Goal: Information Seeking & Learning: Learn about a topic

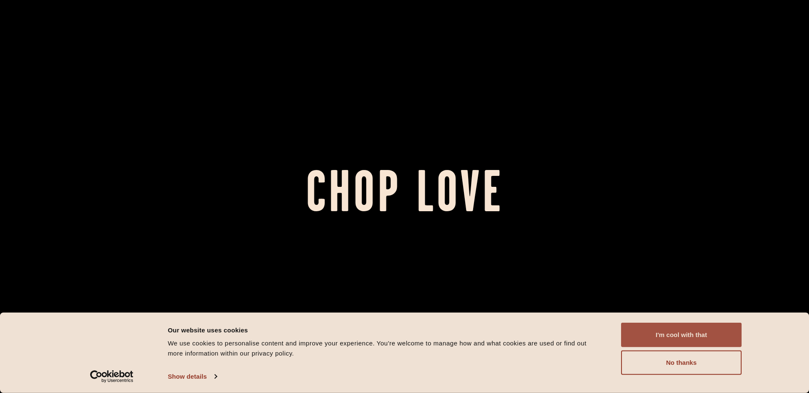
click at [682, 336] on button "I'm cool with that" at bounding box center [681, 335] width 120 height 24
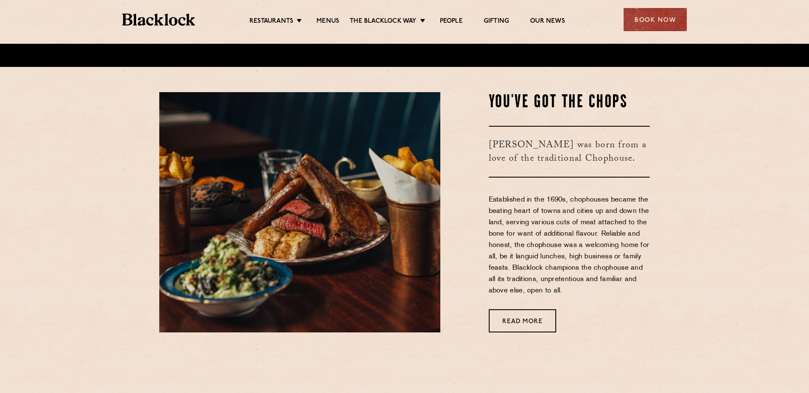
scroll to position [384, 0]
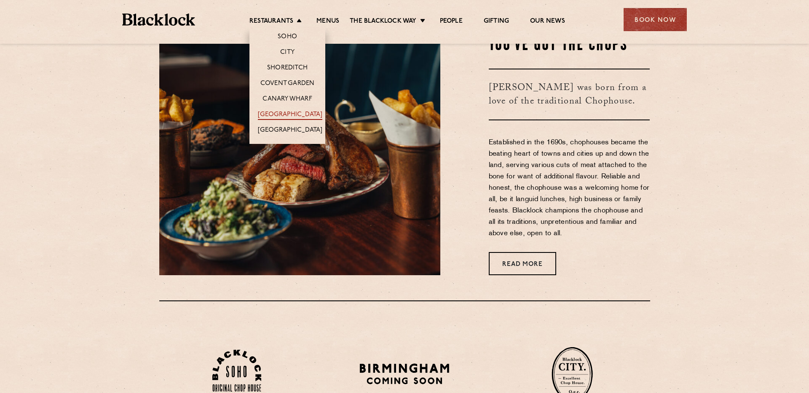
click at [296, 112] on link "[GEOGRAPHIC_DATA]" at bounding box center [290, 115] width 64 height 9
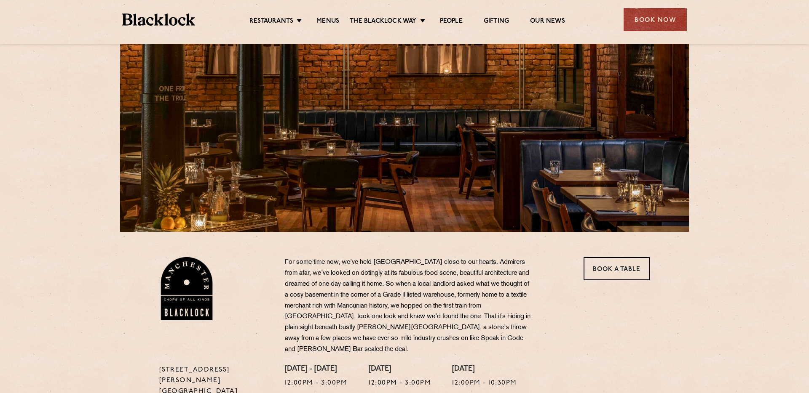
scroll to position [45, 0]
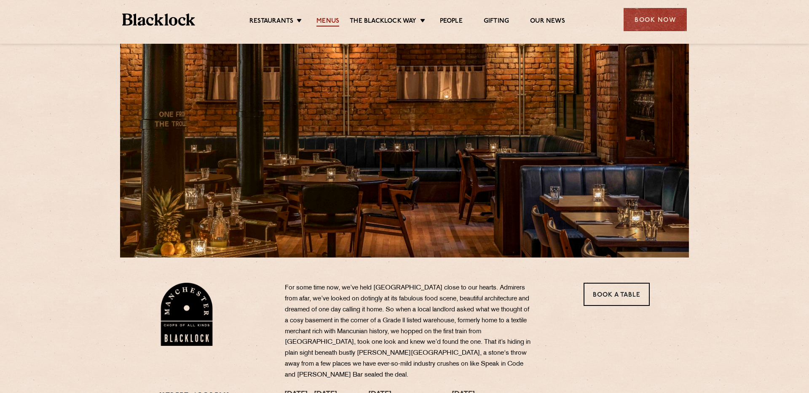
click at [330, 17] on link "Menus" at bounding box center [327, 21] width 23 height 9
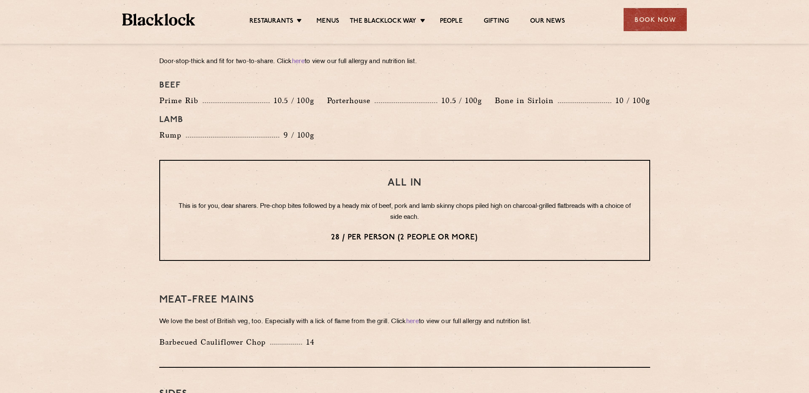
scroll to position [956, 0]
drag, startPoint x: 411, startPoint y: 193, endPoint x: 484, endPoint y: 195, distance: 73.3
click at [488, 202] on p "This is for you, dear sharers. Pre-chop bites followed by a heady mix of beef, …" at bounding box center [404, 213] width 455 height 22
click at [484, 202] on p "This is for you, dear sharers. Pre-chop bites followed by a heady mix of beef, …" at bounding box center [404, 213] width 455 height 22
drag, startPoint x: 509, startPoint y: 196, endPoint x: 564, endPoint y: 198, distance: 55.6
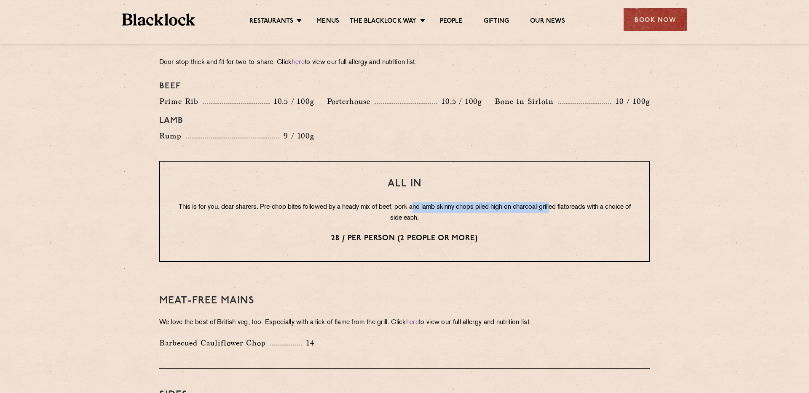
click at [565, 202] on p "This is for you, dear sharers. Pre-chop bites followed by a heady mix of beef, …" at bounding box center [404, 213] width 455 height 22
click at [563, 202] on p "This is for you, dear sharers. Pre-chop bites followed by a heady mix of beef, …" at bounding box center [404, 213] width 455 height 22
drag, startPoint x: 381, startPoint y: 200, endPoint x: 474, endPoint y: 213, distance: 94.1
click at [475, 213] on div "All In This is for you, dear sharers. Pre-chop bites followed by a heady mix of…" at bounding box center [404, 211] width 491 height 101
click at [422, 208] on p "This is for you, dear sharers. Pre-chop bites followed by a heady mix of beef, …" at bounding box center [404, 213] width 455 height 22
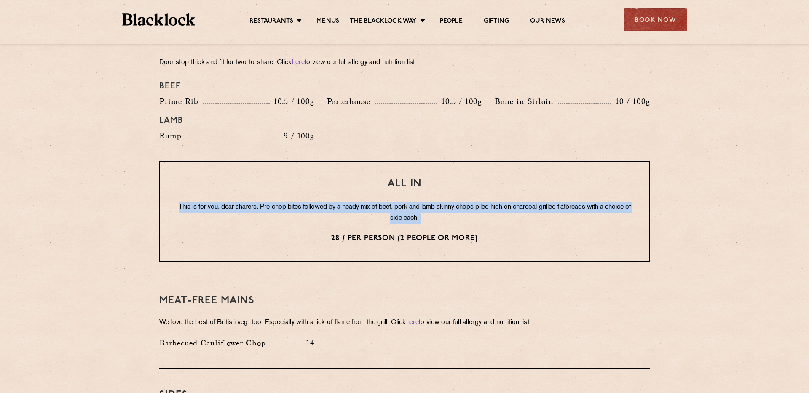
drag, startPoint x: 351, startPoint y: 183, endPoint x: 463, endPoint y: 221, distance: 117.9
click at [463, 221] on div "All In This is for you, dear sharers. Pre-chop bites followed by a heady mix of…" at bounding box center [404, 211] width 491 height 101
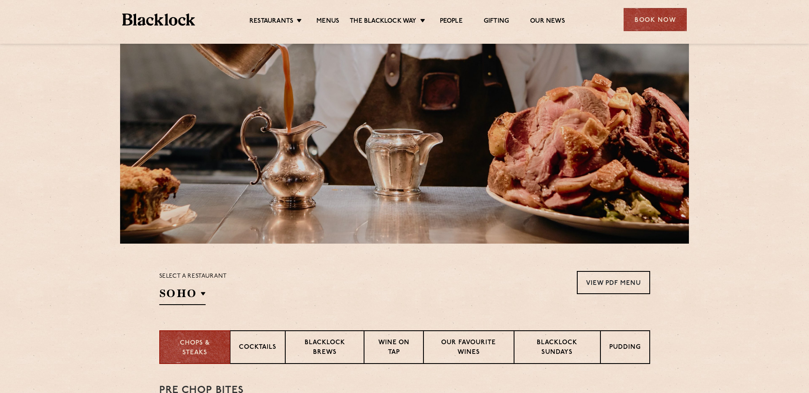
scroll to position [39, 0]
